Goal: Navigation & Orientation: Go to known website

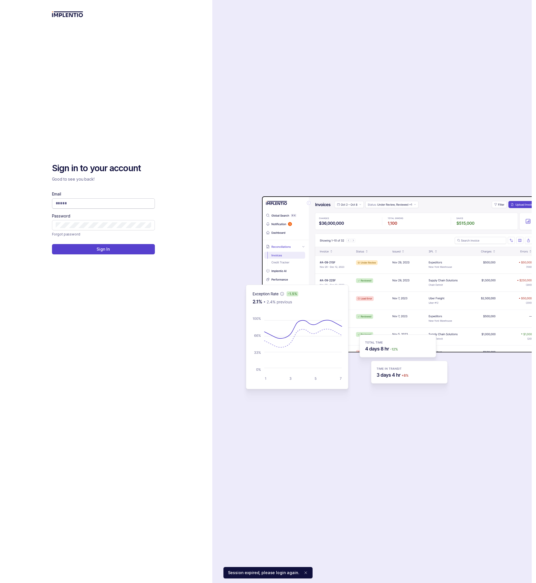
click at [98, 204] on input "Email" at bounding box center [103, 203] width 95 height 6
type input "**********"
